Goal: Task Accomplishment & Management: Manage account settings

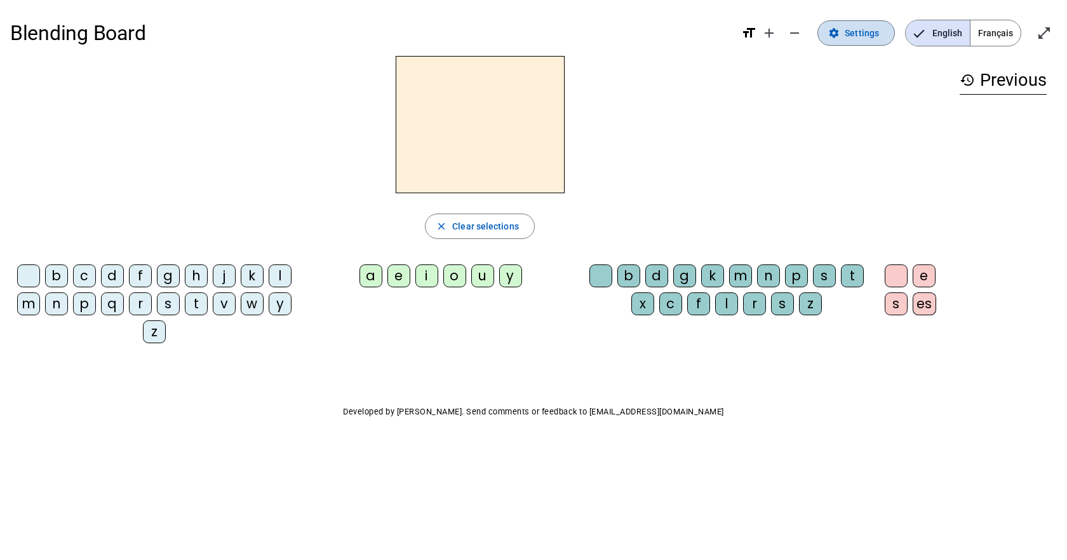
click at [861, 28] on span "Settings" at bounding box center [862, 32] width 34 height 15
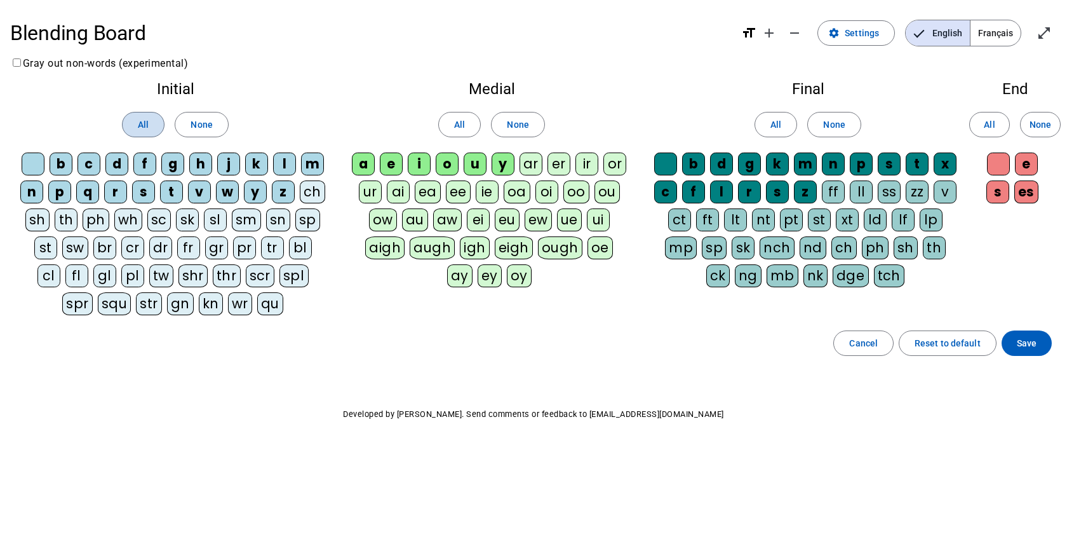
click at [136, 128] on span at bounding box center [143, 124] width 41 height 30
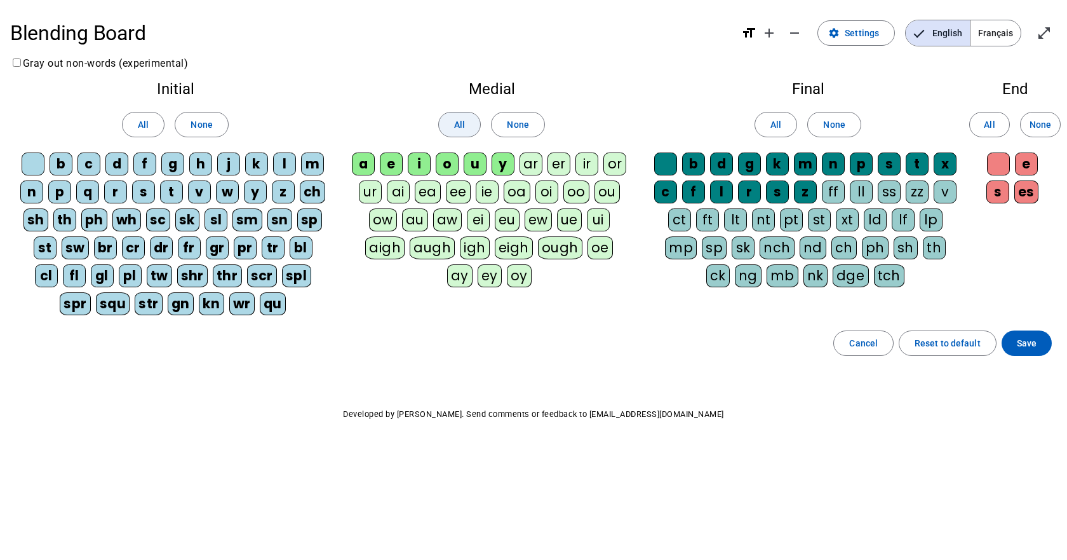
drag, startPoint x: 481, startPoint y: 121, endPoint x: 475, endPoint y: 125, distance: 7.4
click at [481, 123] on button "All" at bounding box center [459, 124] width 43 height 25
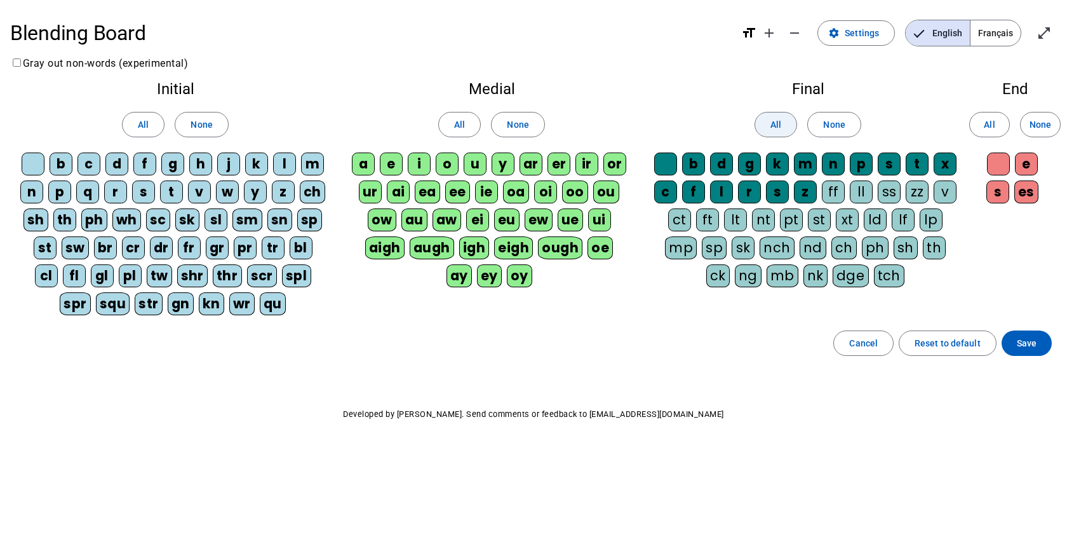
click at [765, 121] on span at bounding box center [775, 124] width 41 height 30
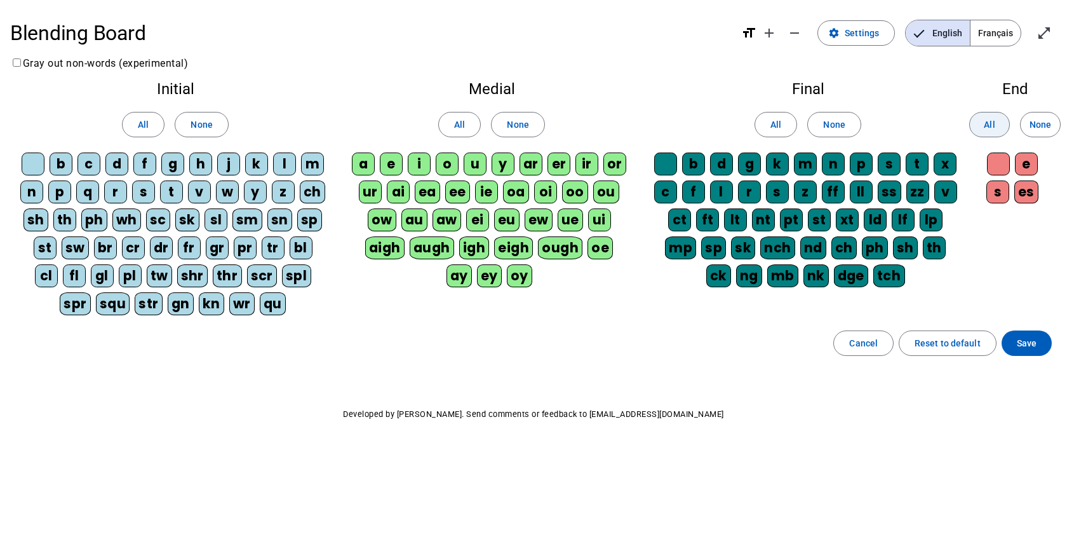
click at [983, 119] on span at bounding box center [989, 124] width 39 height 30
click at [1037, 344] on span at bounding box center [1027, 343] width 50 height 30
